Goal: Answer question/provide support: Share knowledge or assist other users

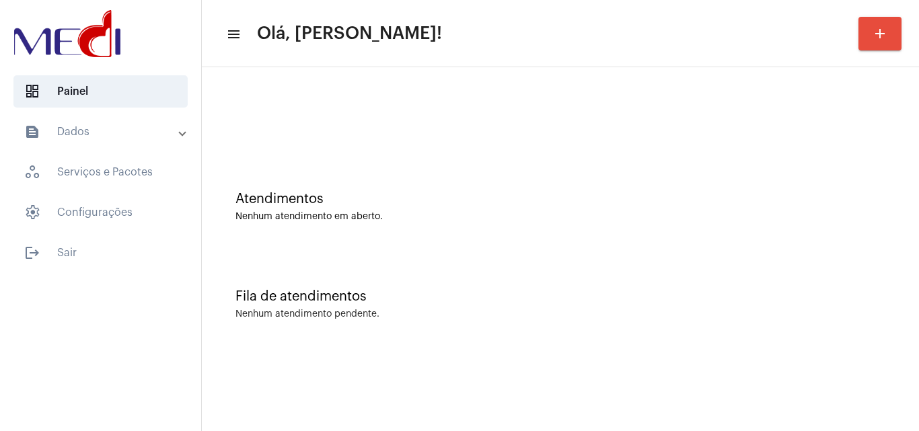
click at [875, 297] on div "Fila de atendimentos" at bounding box center [560, 296] width 650 height 15
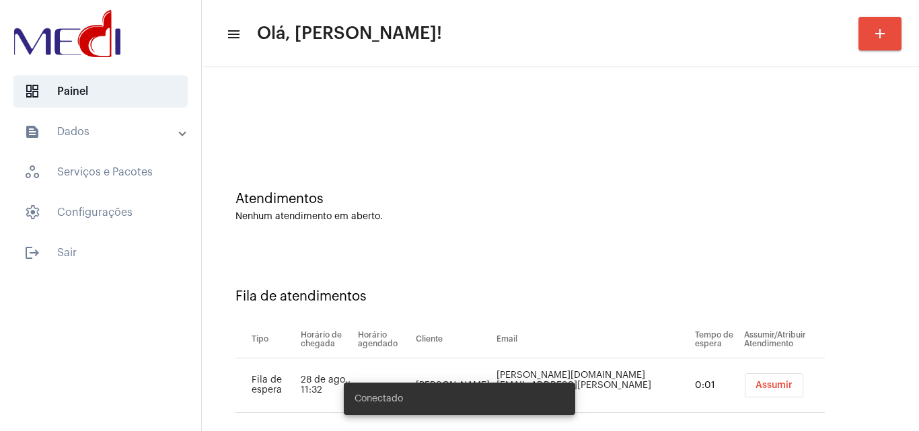
click at [763, 381] on span "Assumir" at bounding box center [773, 385] width 37 height 9
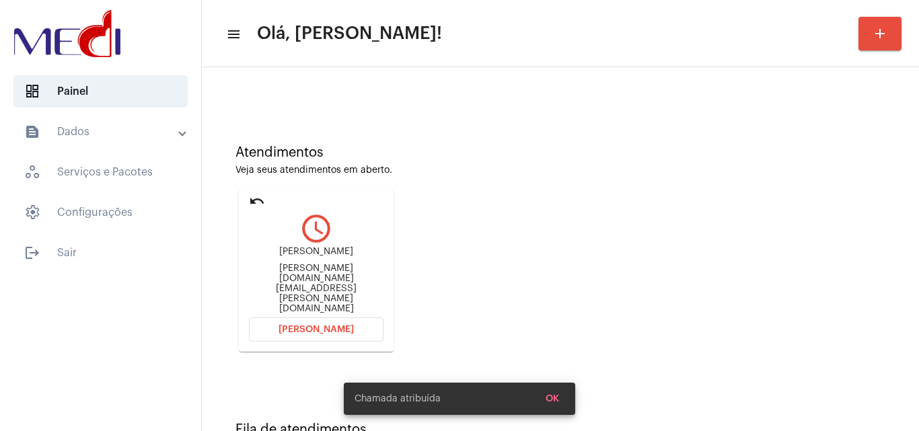
scroll to position [95, 0]
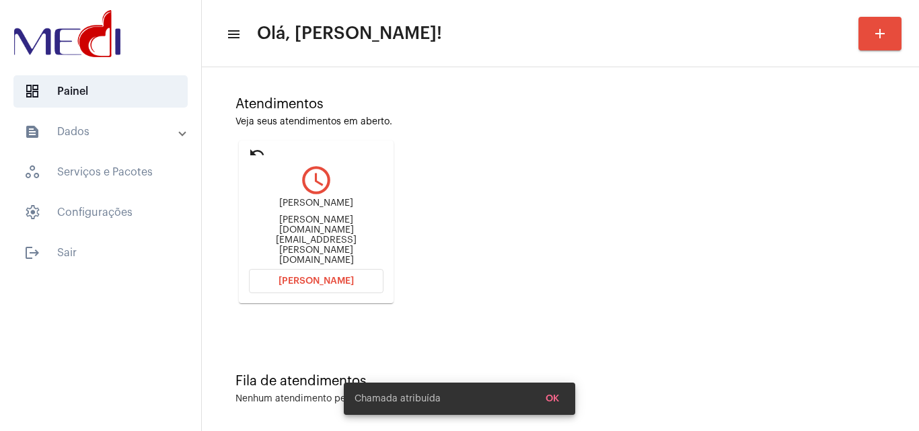
click at [310, 235] on div "sabrina.medeiros.sr@gmail.com" at bounding box center [316, 240] width 134 height 50
copy mat-card-content "sabrina.medeiros.sr@gmail.com Abrir Chamada"
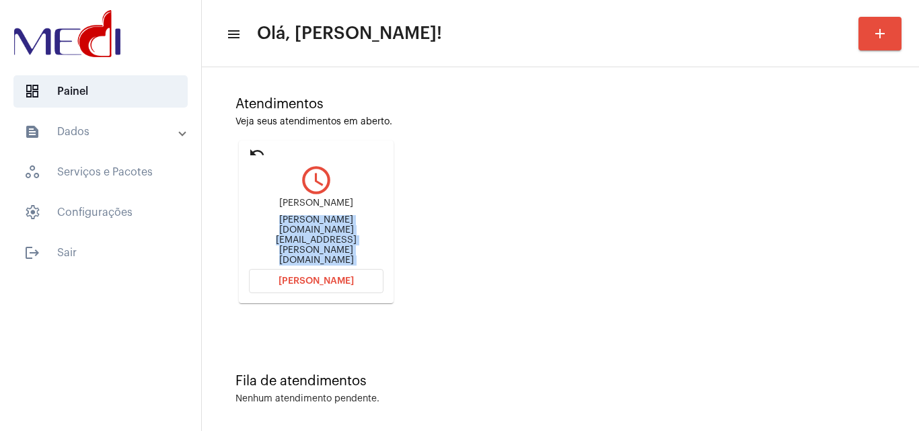
click at [331, 269] on button "Abrir Chamada" at bounding box center [316, 281] width 134 height 24
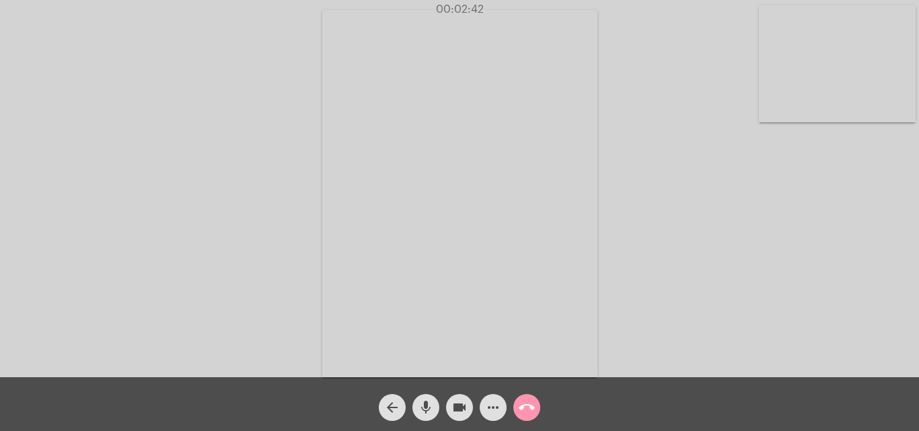
click at [525, 409] on mat-icon "call_end" at bounding box center [526, 407] width 16 height 16
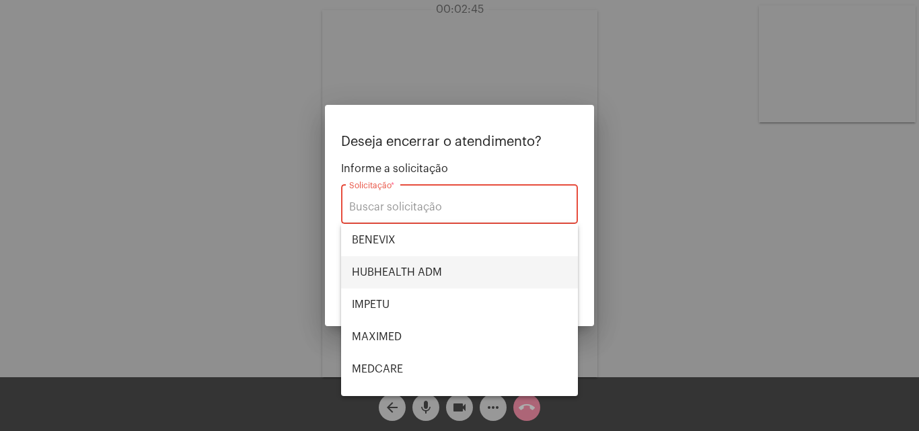
click at [424, 266] on span "HUBHEALTH ADM" at bounding box center [459, 272] width 215 height 32
type input "HUBHEALTH ADM"
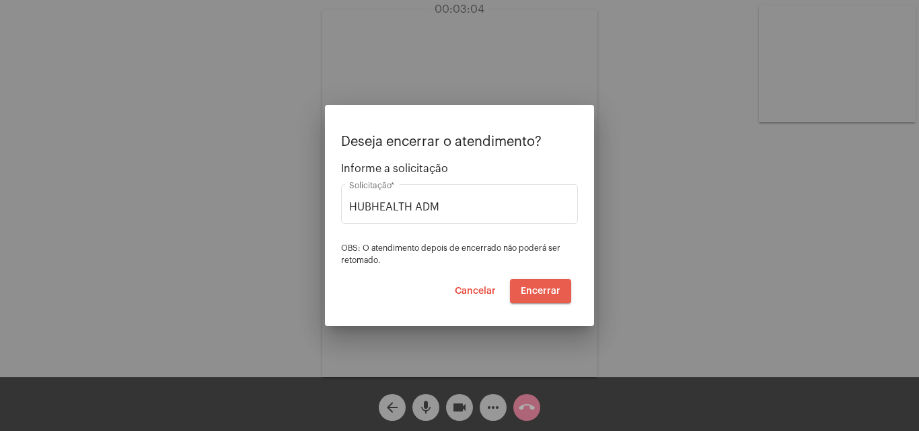
click at [530, 287] on span "Encerrar" at bounding box center [540, 290] width 40 height 9
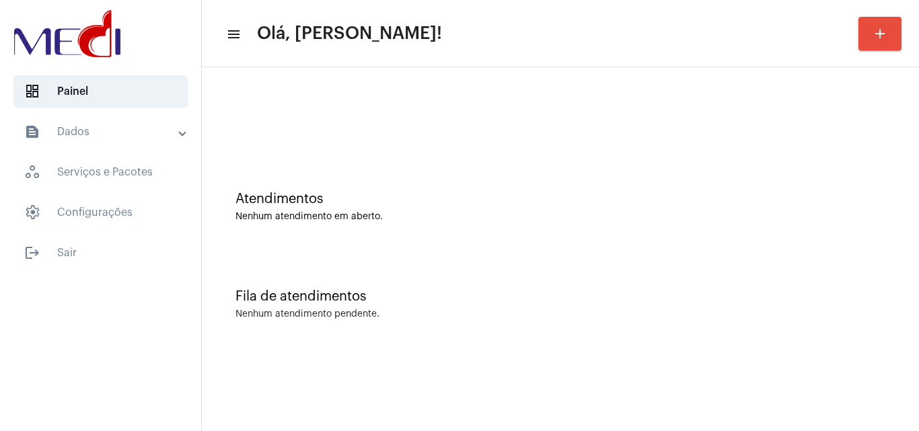
click at [853, 276] on div "Fila de atendimentos Nenhum atendimento pendente." at bounding box center [559, 298] width 703 height 98
click at [791, 415] on mat-sidenav-content "menu Olá, Karen! add Atendimentos Nenhum atendimento em aberto. Fila de atendim…" at bounding box center [560, 215] width 717 height 431
click at [841, 356] on mat-sidenav-content "menu Olá, Karen! add Atendimentos Nenhum atendimento em aberto. Fila de atendim…" at bounding box center [560, 215] width 717 height 431
click at [864, 334] on div "Fila de atendimentos Nenhum atendimento pendente." at bounding box center [559, 298] width 703 height 98
click at [889, 215] on div "Atendimentos Nenhum atendimento em aberto." at bounding box center [559, 200] width 703 height 98
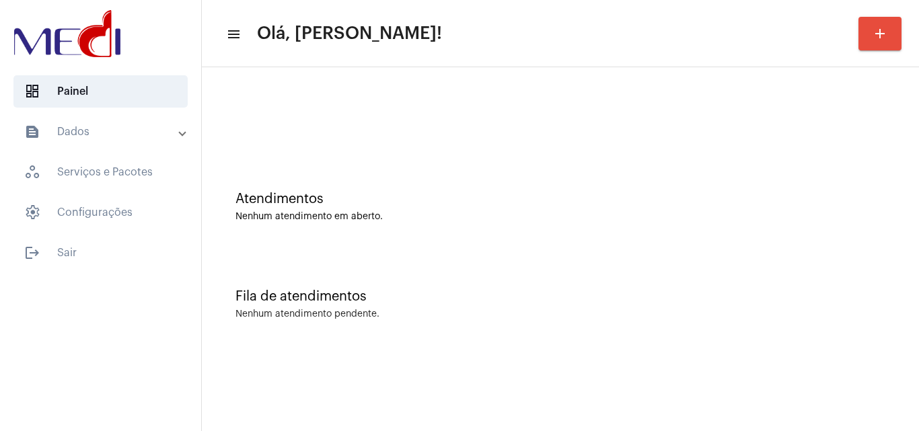
click at [825, 256] on div "Fila de atendimentos Nenhum atendimento pendente." at bounding box center [559, 298] width 703 height 98
click at [872, 260] on div "Fila de atendimentos Nenhum atendimento pendente." at bounding box center [559, 298] width 703 height 98
click at [802, 412] on mat-sidenav-content "menu Olá, [PERSON_NAME]! add Atendimentos Nenhum atendimento em aberto. Fila de…" at bounding box center [560, 215] width 717 height 431
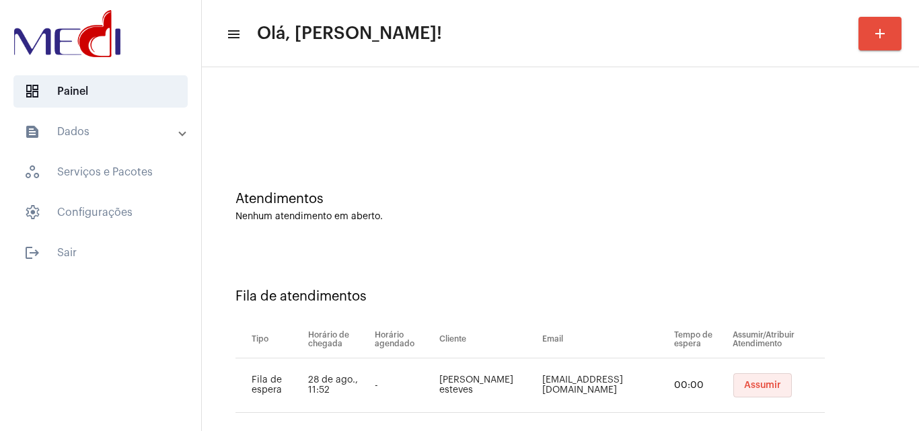
click at [746, 386] on span "Assumir" at bounding box center [762, 385] width 37 height 9
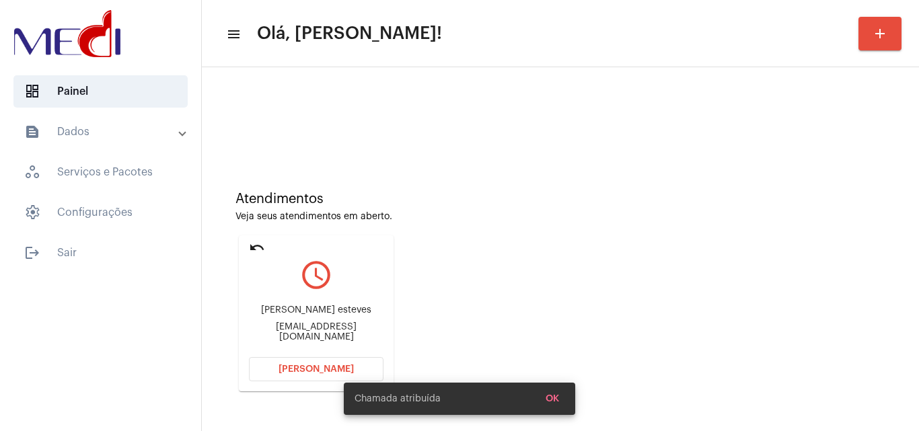
click at [344, 325] on div "[PERSON_NAME] esteves [EMAIL_ADDRESS][DOMAIN_NAME]" at bounding box center [316, 323] width 134 height 61
click at [344, 325] on div "Tatiane taranti esteves Tatitaranti@hotmail.com" at bounding box center [316, 323] width 134 height 61
copy mat-card-content "Tatitaranti@hotmail.com Abrir Chamada"
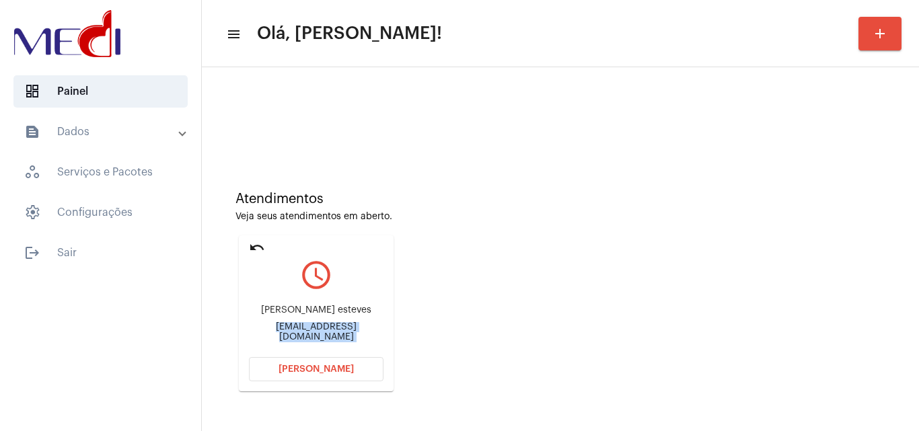
scroll to position [95, 0]
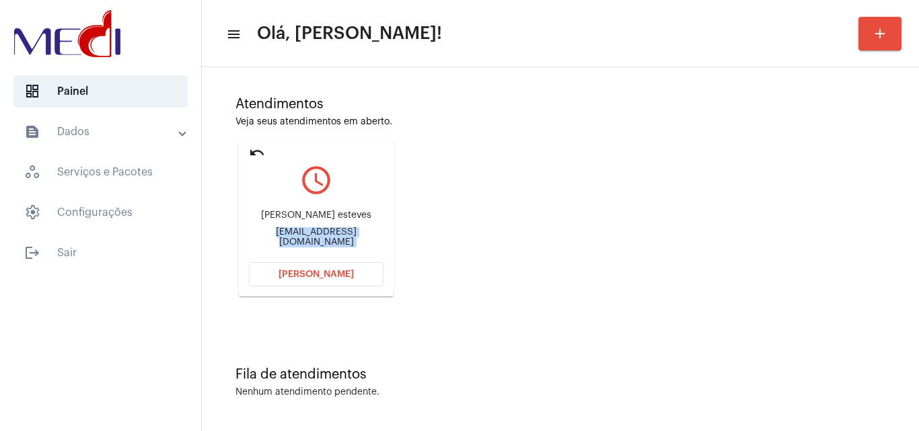
click at [894, 237] on div "Atendimentos Veja seus atendimentos em aberto. undo query_builder Tatiane taran…" at bounding box center [559, 191] width 703 height 270
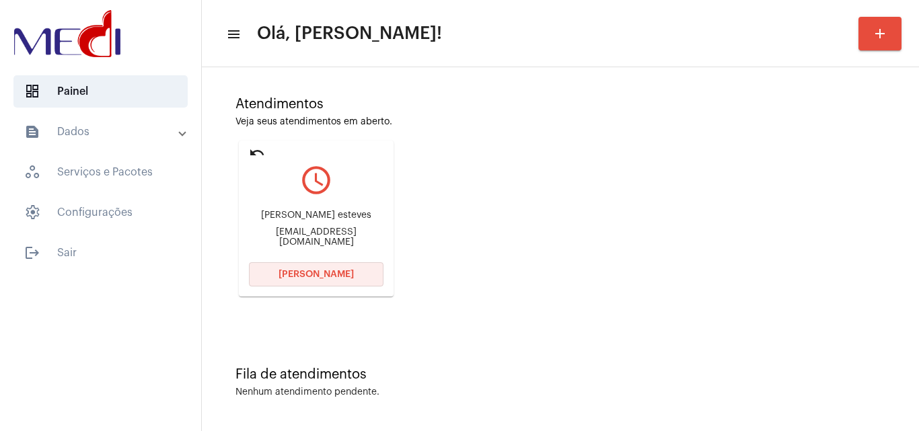
click at [350, 270] on button "Abrir Chamada" at bounding box center [316, 274] width 134 height 24
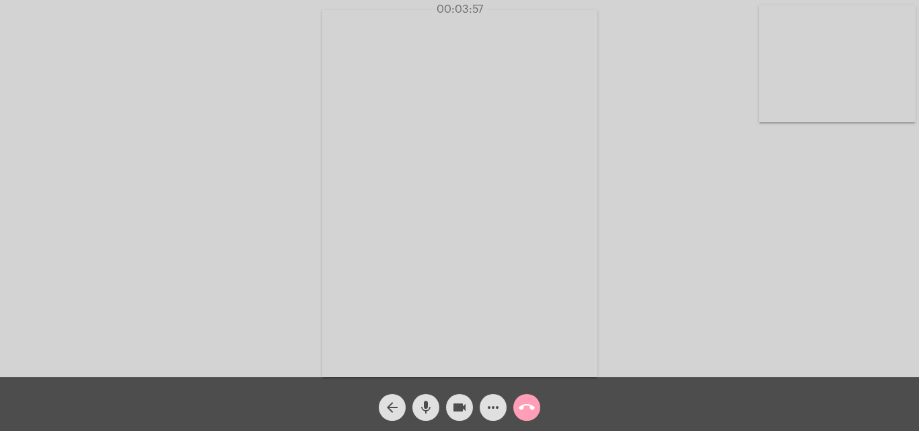
click at [529, 410] on mat-icon "call_end" at bounding box center [526, 407] width 16 height 16
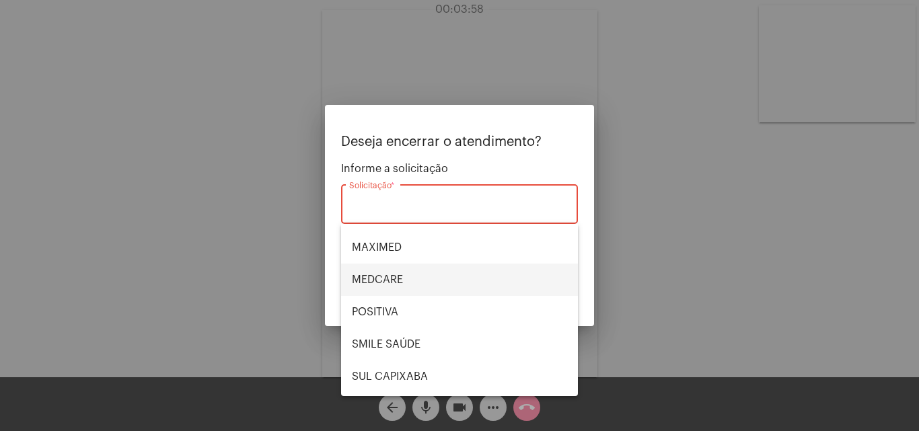
scroll to position [151, 0]
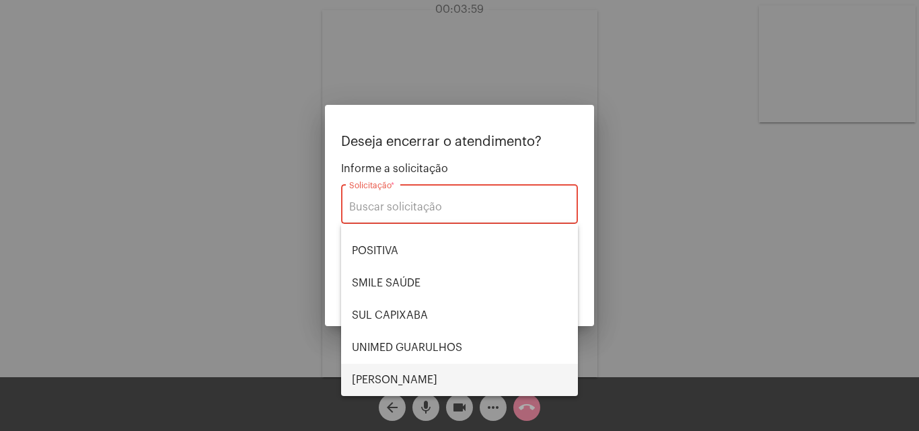
click at [408, 373] on span "VERA CRUZ" at bounding box center [459, 380] width 215 height 32
type input "VERA CRUZ"
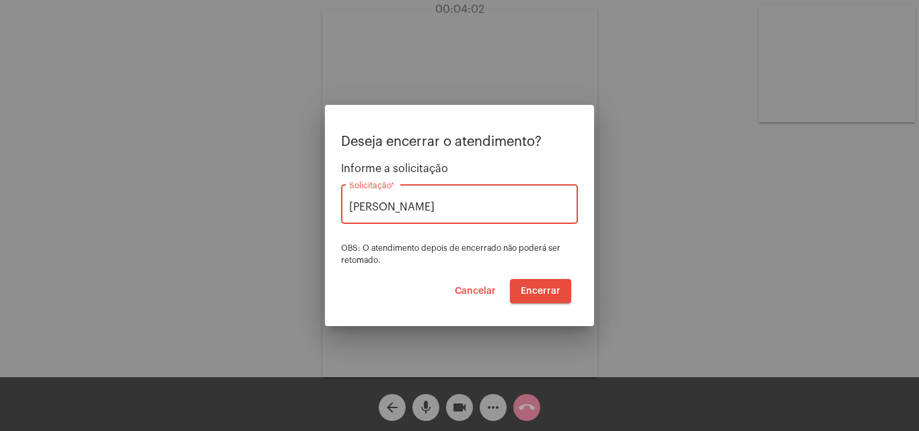
click at [544, 293] on span "Encerrar" at bounding box center [540, 290] width 40 height 9
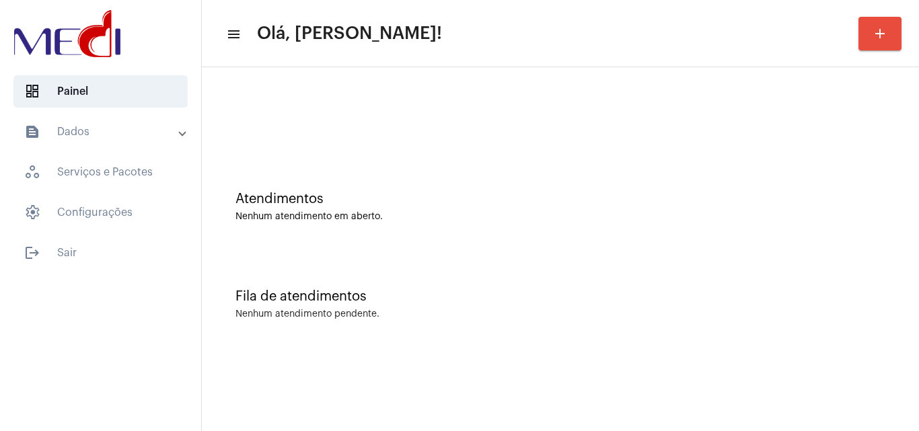
drag, startPoint x: 918, startPoint y: 168, endPoint x: 892, endPoint y: 176, distance: 26.6
click at [918, 168] on div "Atendimentos Nenhum atendimento em aberto. Fila de atendimentos Nenhum atendime…" at bounding box center [560, 210] width 717 height 286
click at [577, 409] on mat-sidenav-content "menu Olá, Karen! add Atendimentos Nenhum atendimento em aberto. Fila de atendim…" at bounding box center [560, 215] width 717 height 431
click at [849, 253] on div "Fila de atendimentos Nenhum atendimento pendente." at bounding box center [559, 298] width 703 height 98
click at [836, 276] on div "Fila de atendimentos Nenhum atendimento pendente." at bounding box center [559, 298] width 703 height 98
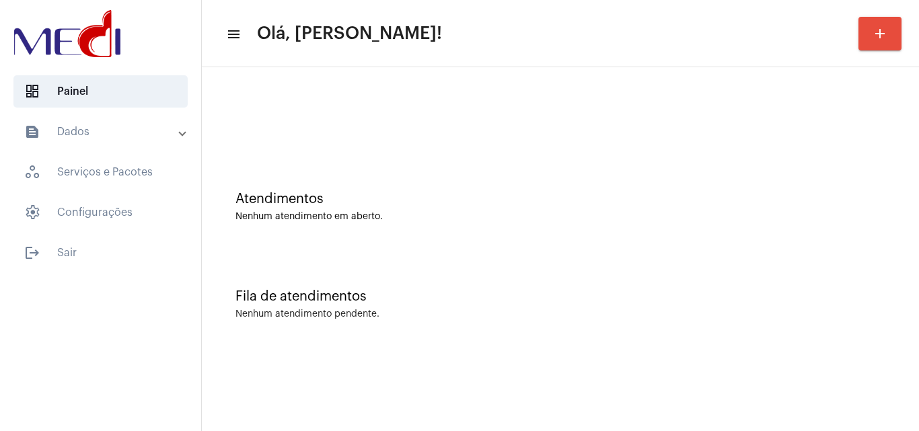
click at [910, 227] on div "Atendimentos Nenhum atendimento em aberto." at bounding box center [559, 200] width 703 height 98
click at [830, 208] on div "Atendimentos Nenhum atendimento em aberto." at bounding box center [560, 207] width 650 height 30
click at [918, 204] on div "Atendimentos Nenhum atendimento em aberto. Fila de atendimentos Nenhum atendime…" at bounding box center [560, 210] width 717 height 286
click at [900, 264] on div "Fila de atendimentos Nenhum atendimento pendente." at bounding box center [559, 298] width 703 height 98
click at [863, 250] on div "Fila de atendimentos Nenhum atendimento pendente." at bounding box center [559, 298] width 703 height 98
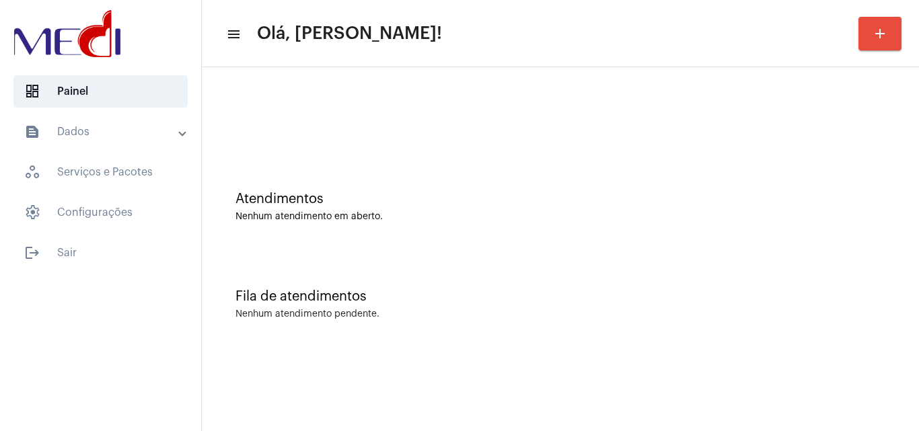
click at [824, 293] on div "Fila de atendimentos" at bounding box center [560, 296] width 650 height 15
click at [873, 358] on mat-sidenav-content "menu Olá, [PERSON_NAME]! add Atendimentos Nenhum atendimento em aberto. Fila de…" at bounding box center [560, 215] width 717 height 431
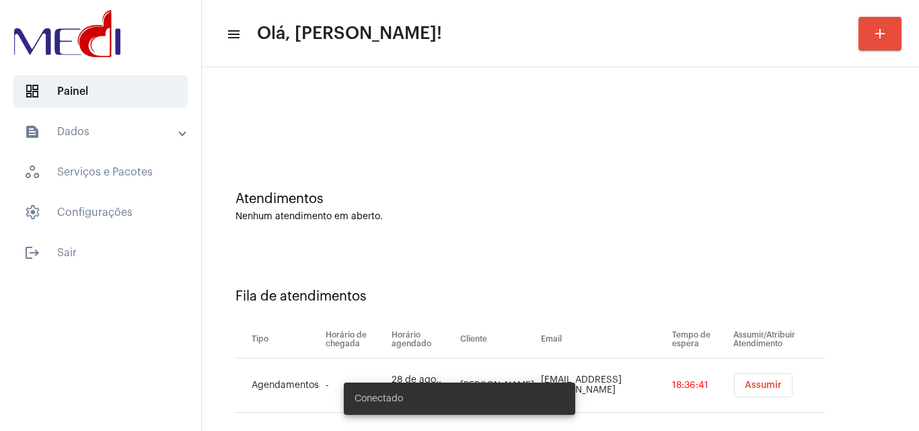
click at [754, 391] on button "Assumir" at bounding box center [763, 385] width 59 height 24
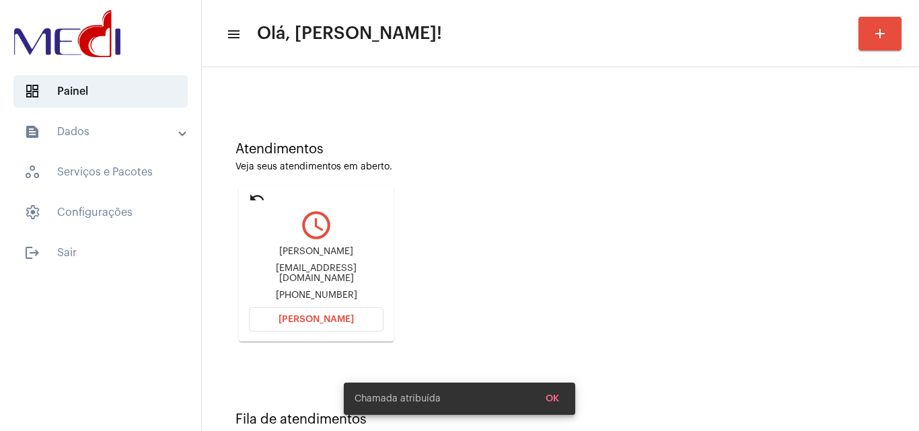
scroll to position [95, 0]
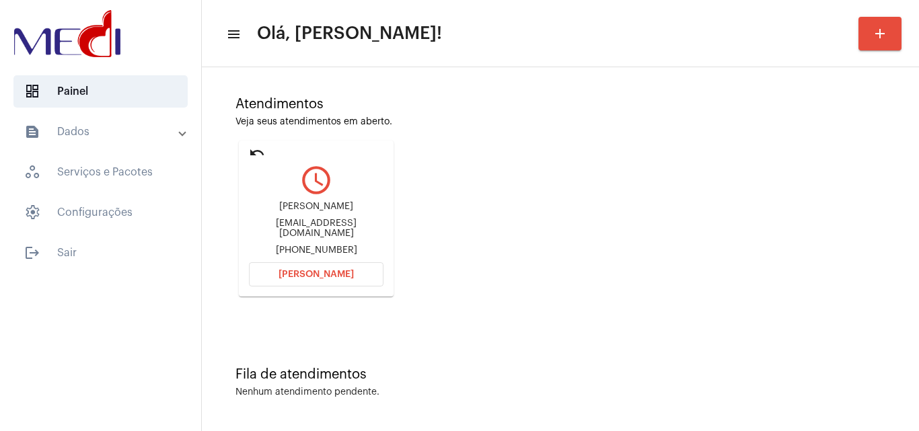
click at [334, 235] on div "Adyson Adysondomingos202@gmail.com +5581983145436" at bounding box center [316, 228] width 134 height 61
copy div "Adysondomingos202@gmail.com"
click at [319, 274] on span "Abrir Chamada" at bounding box center [315, 274] width 75 height 9
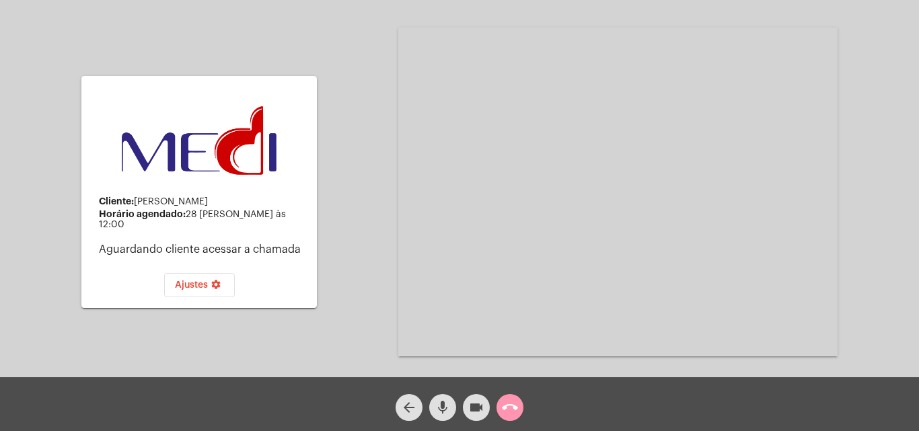
click at [515, 410] on mat-icon "call_end" at bounding box center [510, 407] width 16 height 16
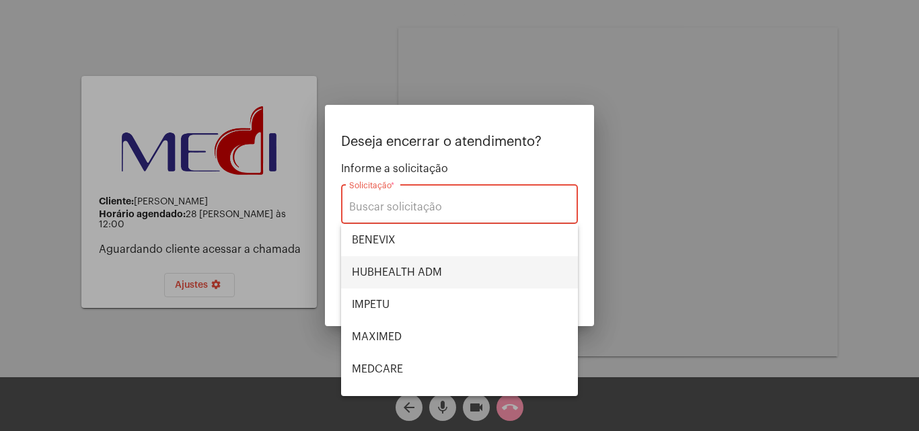
click at [434, 273] on span "HUBHEALTH ADM" at bounding box center [459, 272] width 215 height 32
type input "HUBHEALTH ADM"
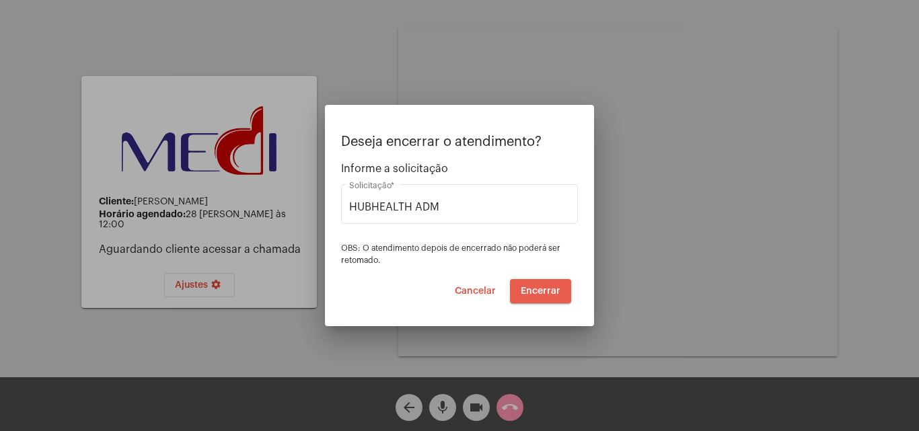
click at [527, 288] on span "Encerrar" at bounding box center [540, 290] width 40 height 9
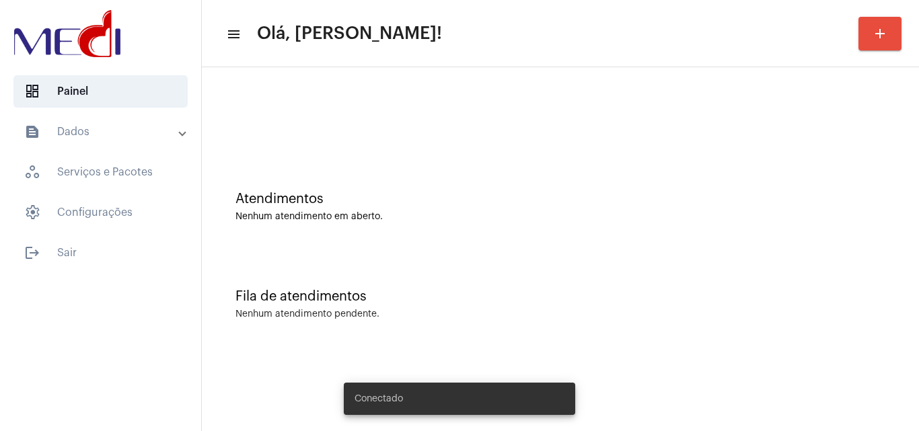
click at [775, 311] on div "Nenhum atendimento pendente." at bounding box center [560, 314] width 650 height 10
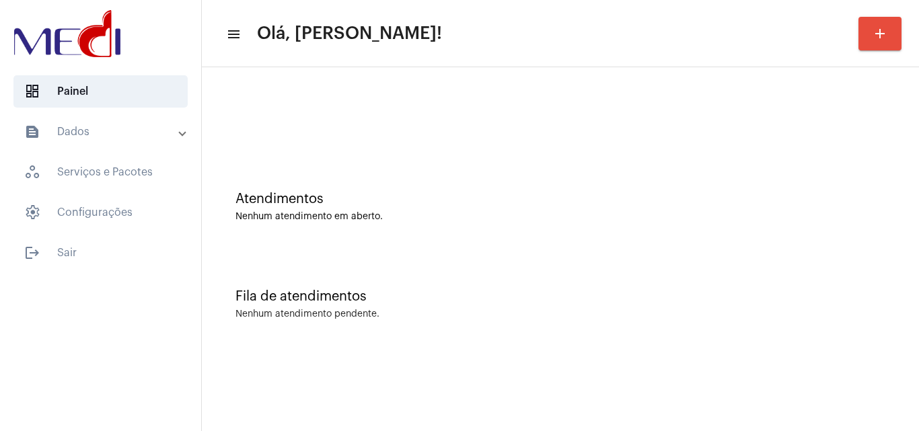
click at [555, 395] on mat-sidenav-content "menu Olá, Karen! add Atendimentos Nenhum atendimento em aberto. Fila de atendim…" at bounding box center [560, 215] width 717 height 431
click at [803, 340] on div "Fila de atendimentos Nenhum atendimento pendente." at bounding box center [559, 298] width 703 height 98
click at [814, 171] on div "Atendimentos Nenhum atendimento em aberto." at bounding box center [559, 200] width 703 height 98
click at [793, 292] on div "Fila de atendimentos" at bounding box center [560, 296] width 650 height 15
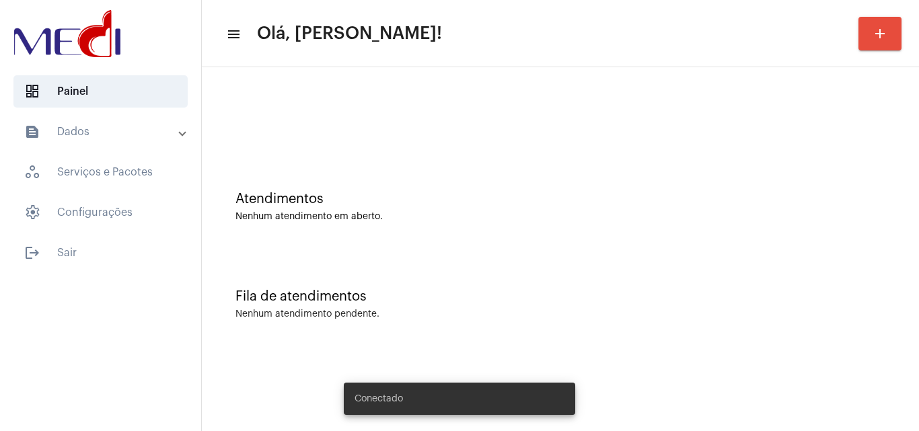
click at [785, 366] on mat-sidenav-content "menu Olá, Karen! add Atendimentos Nenhum atendimento em aberto. Fila de atendim…" at bounding box center [560, 215] width 717 height 431
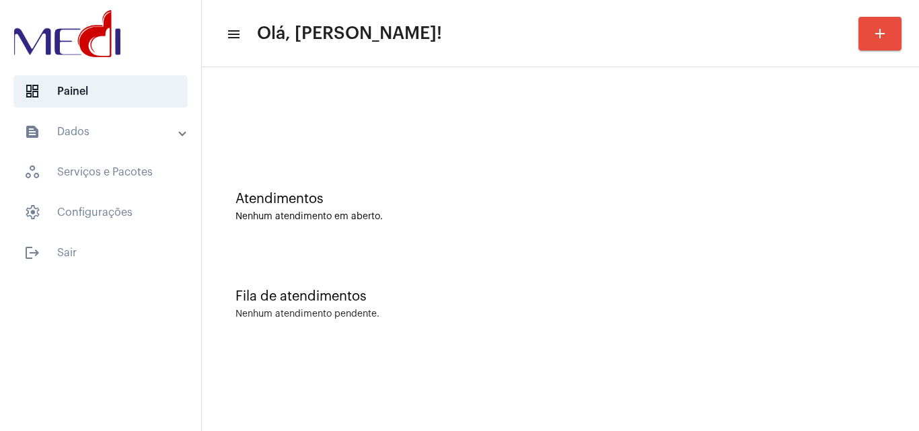
click at [843, 279] on div "Fila de atendimentos Nenhum atendimento pendente." at bounding box center [559, 298] width 703 height 98
